Goal: Information Seeking & Learning: Learn about a topic

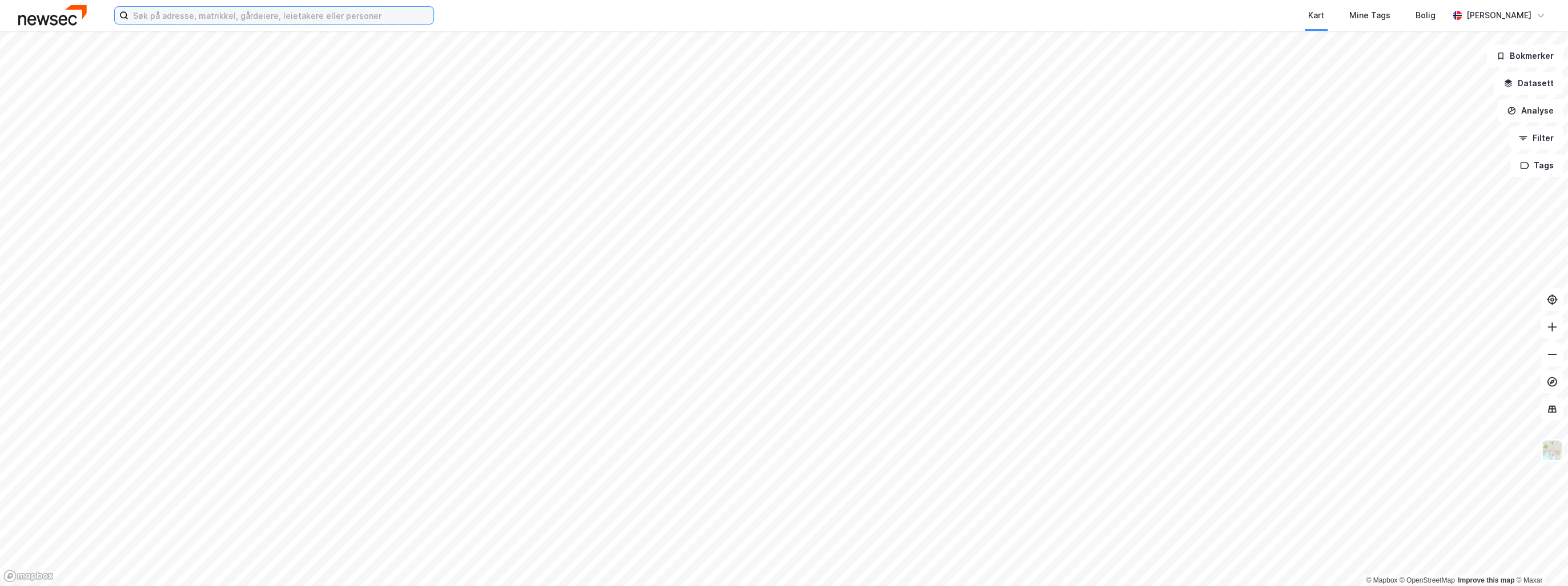
click at [205, 17] on input at bounding box center [280, 15] width 305 height 17
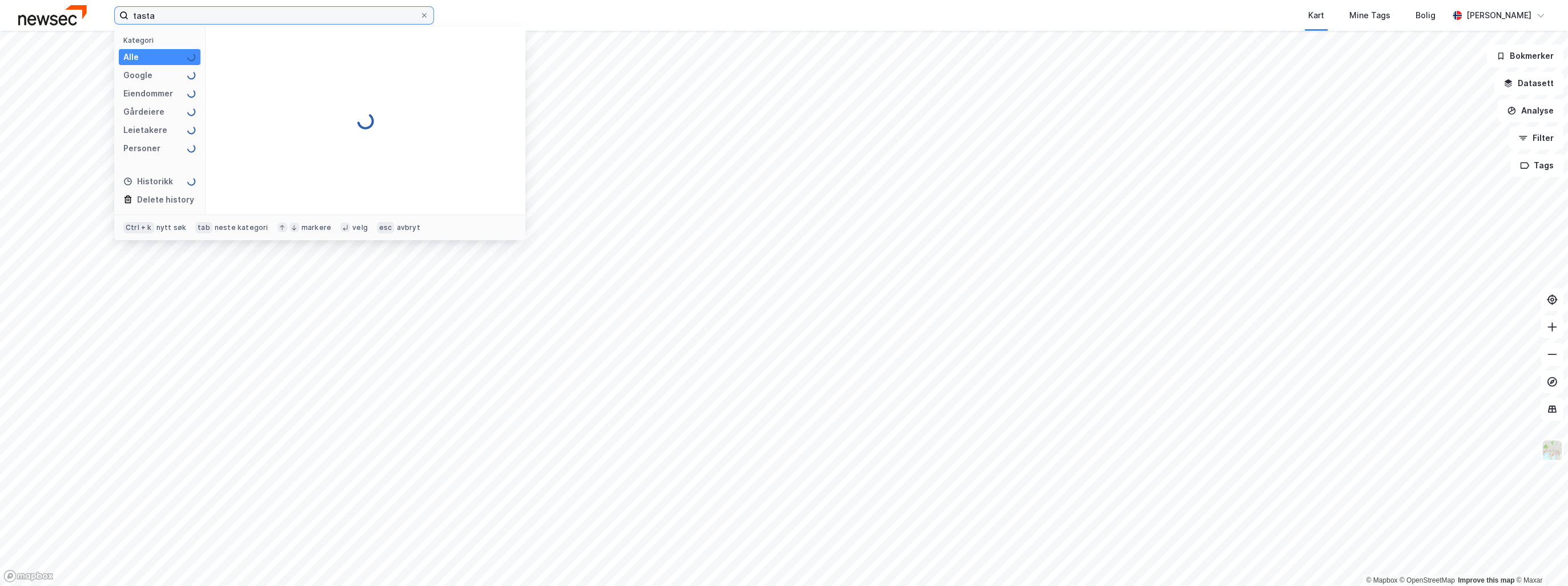
type input "tasta"
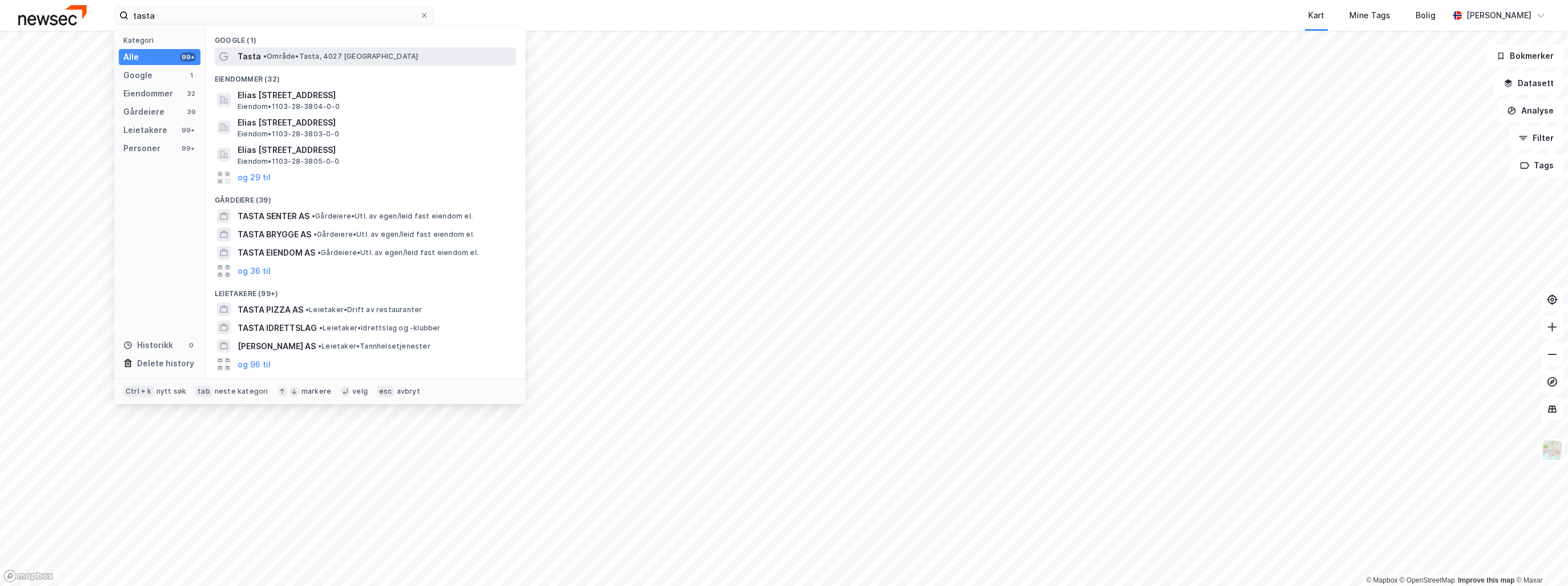
click at [281, 57] on span "• Område • Tasta, [GEOGRAPHIC_DATA]" at bounding box center [341, 56] width 155 height 9
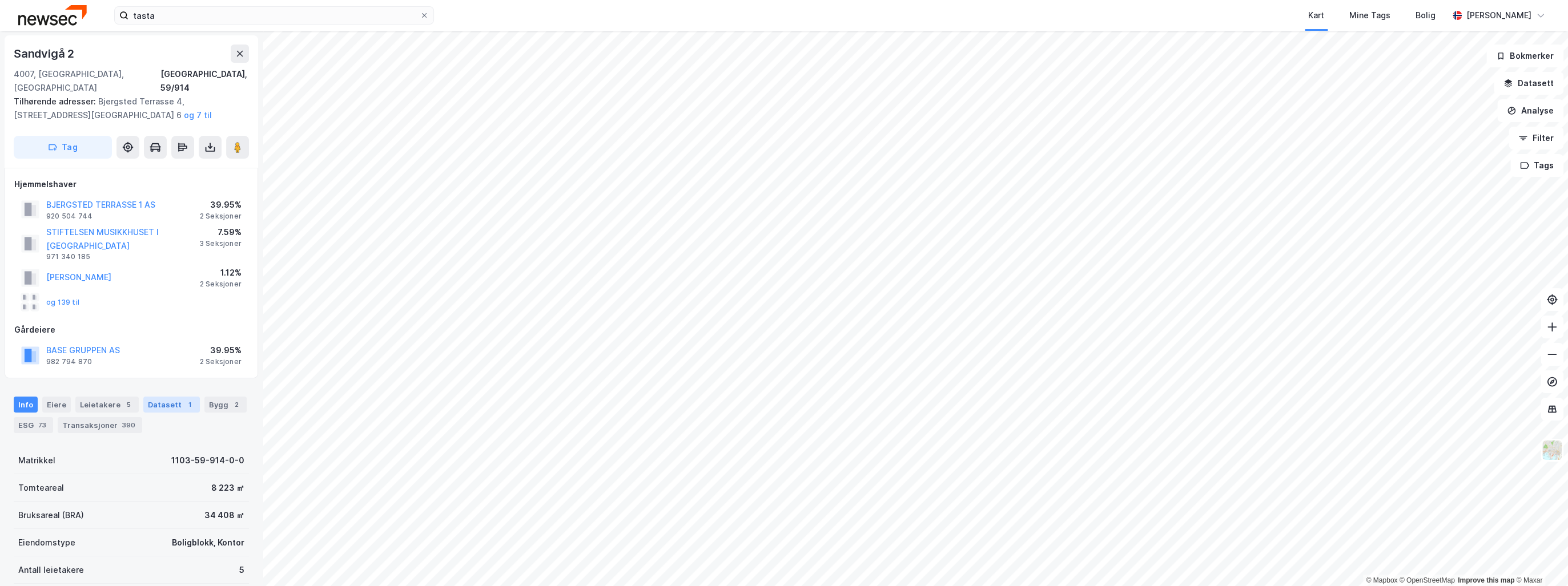
click at [173, 397] on div "Datasett 1" at bounding box center [172, 405] width 57 height 16
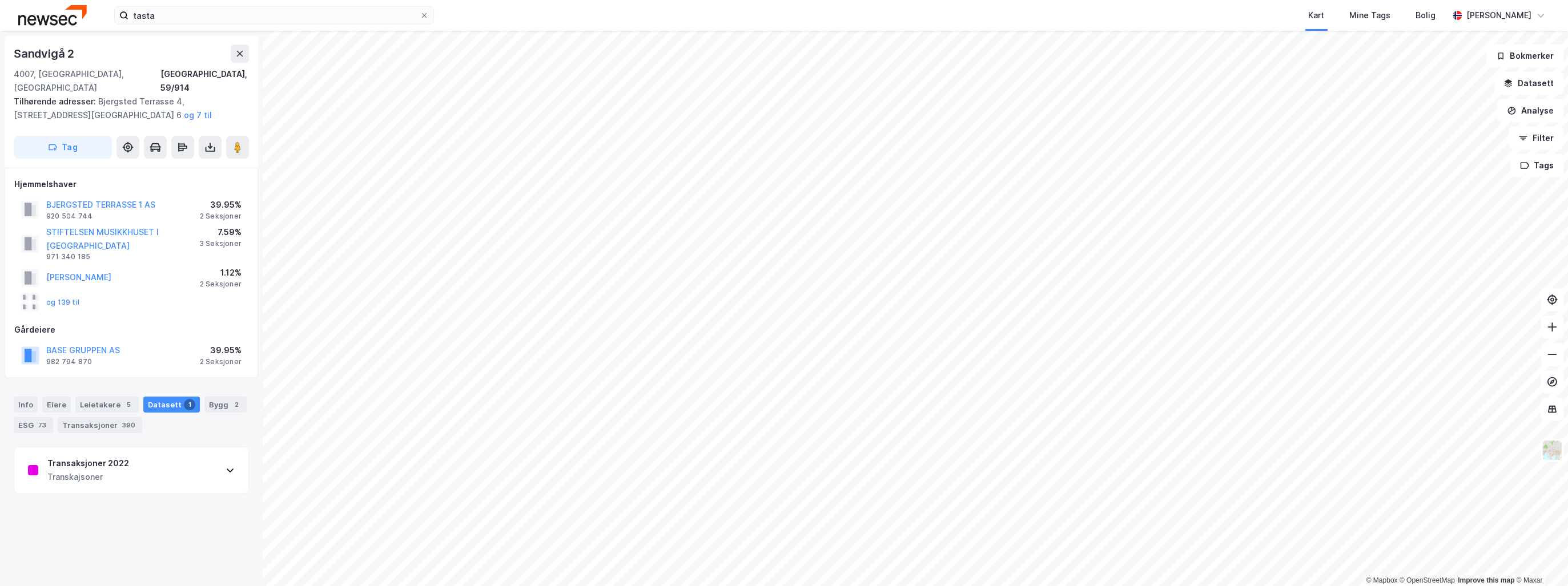
click at [226, 466] on icon at bounding box center [230, 470] width 9 height 9
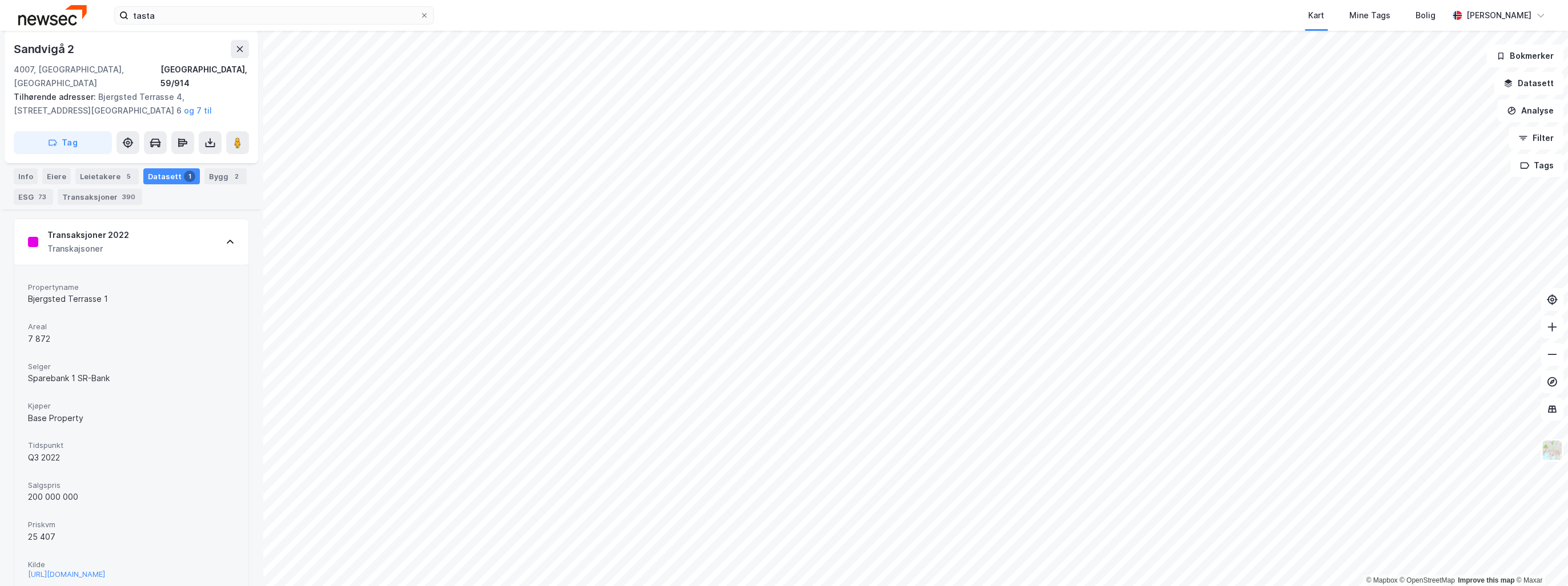
scroll to position [248, 0]
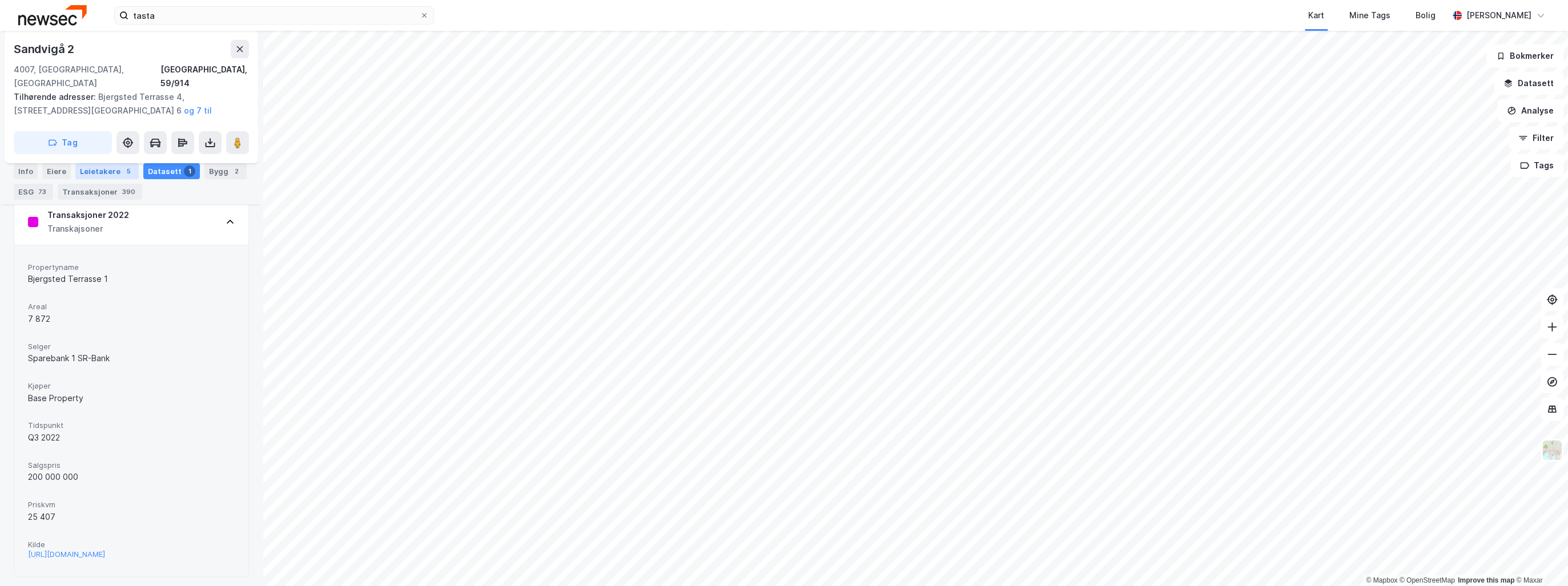
click at [108, 165] on div "Leietakere 5" at bounding box center [107, 171] width 63 height 16
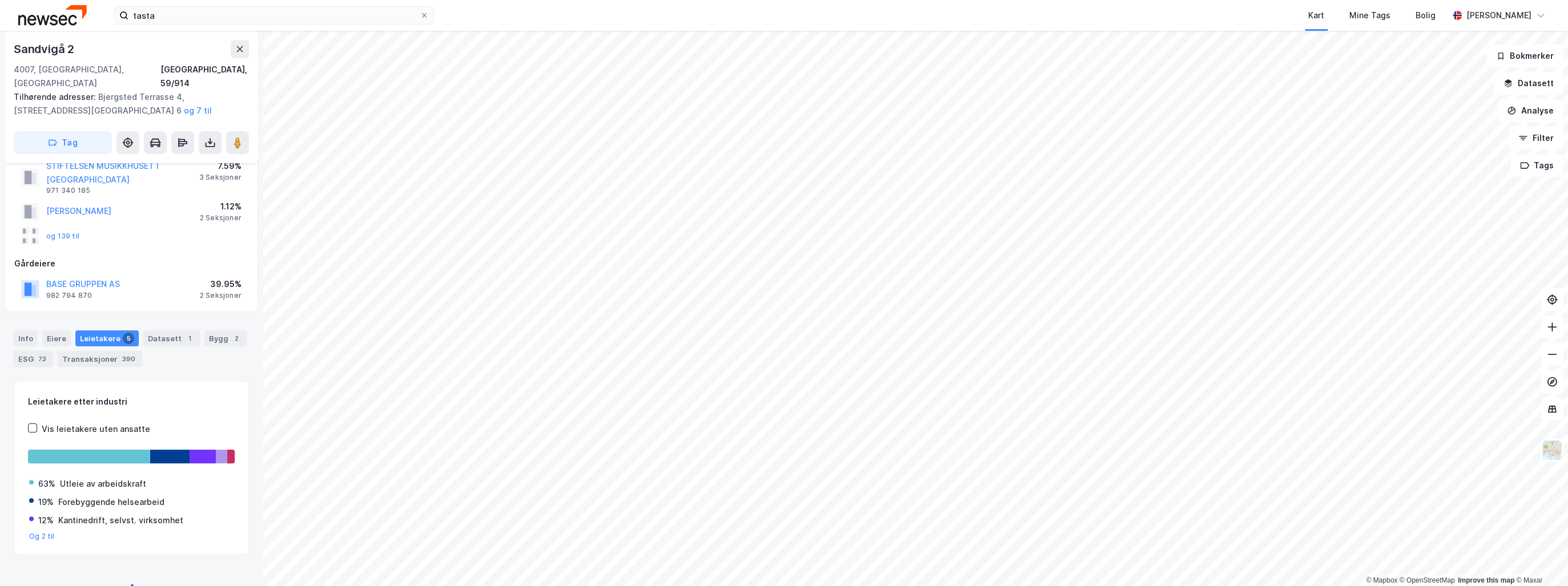
scroll to position [248, 0]
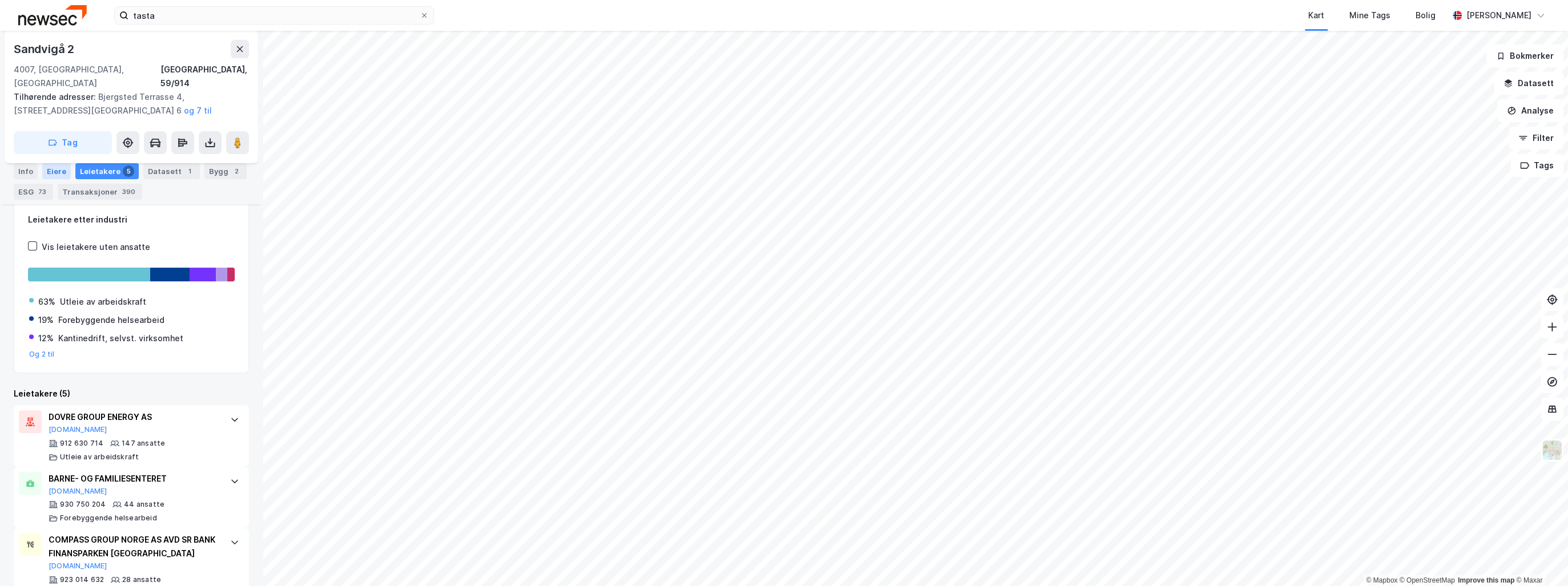
click at [57, 169] on div "Eiere" at bounding box center [56, 171] width 28 height 16
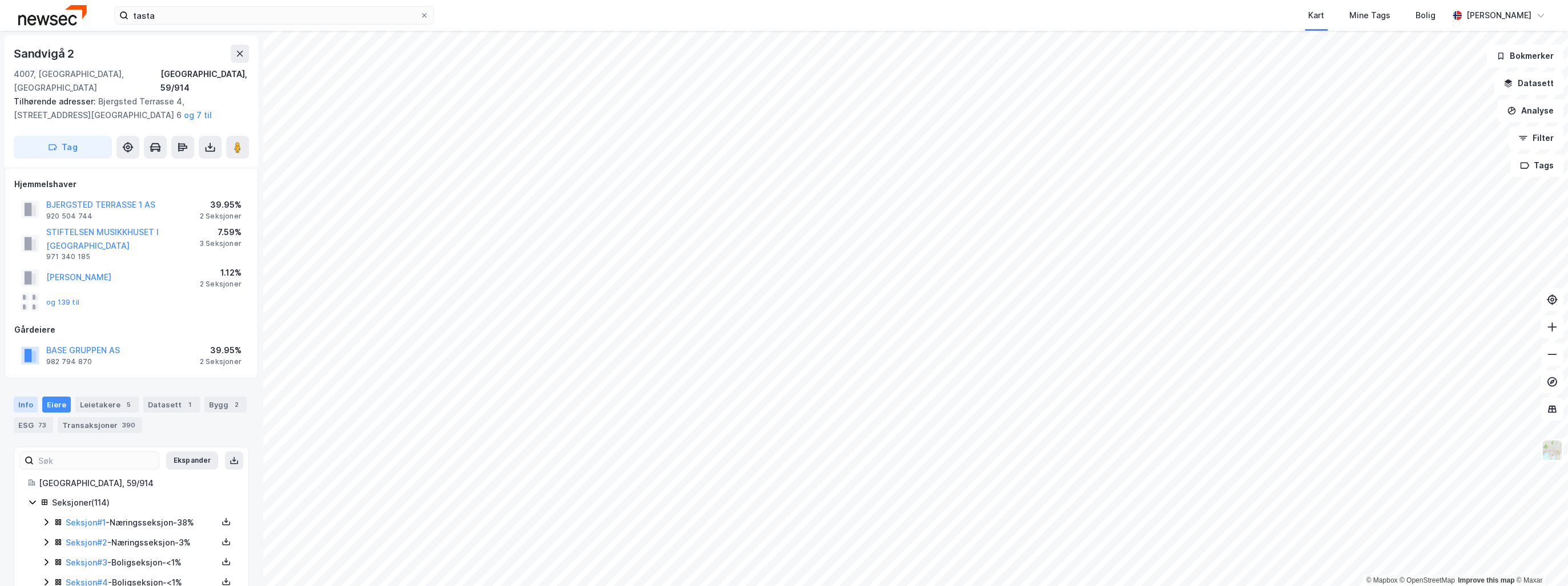
click at [28, 397] on div "Info" at bounding box center [25, 405] width 24 height 16
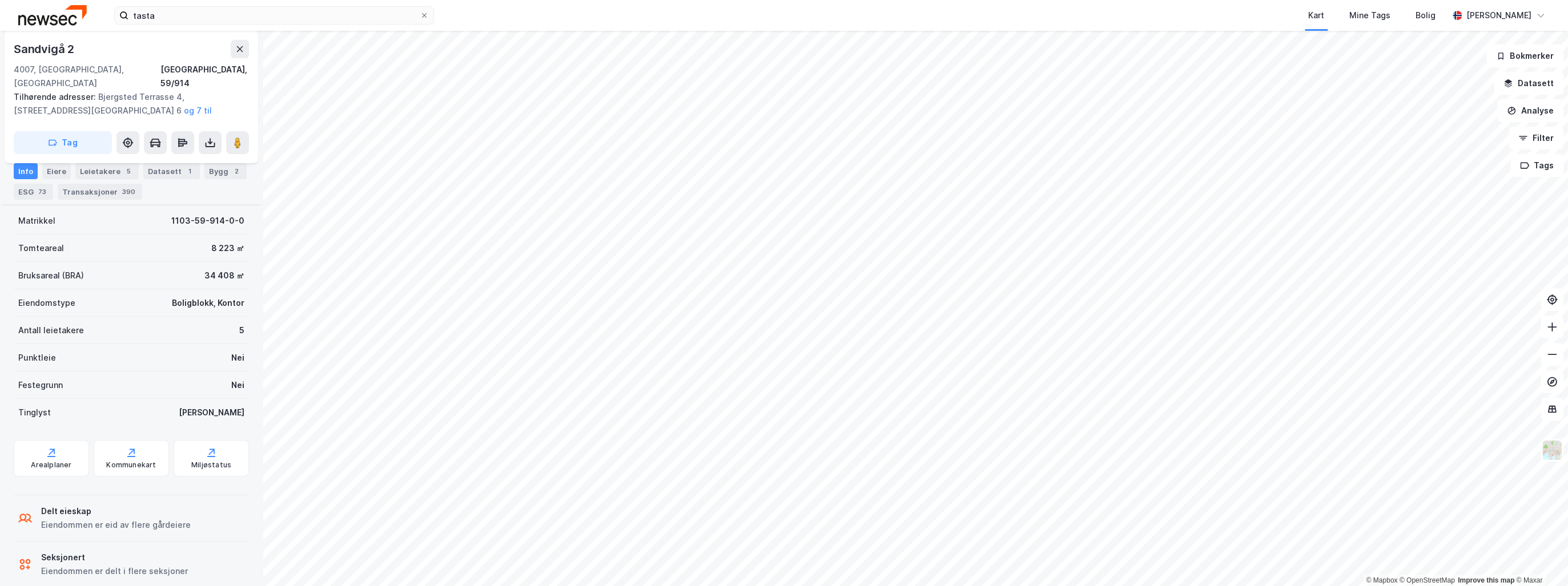
scroll to position [245, 0]
